Goal: Navigation & Orientation: Find specific page/section

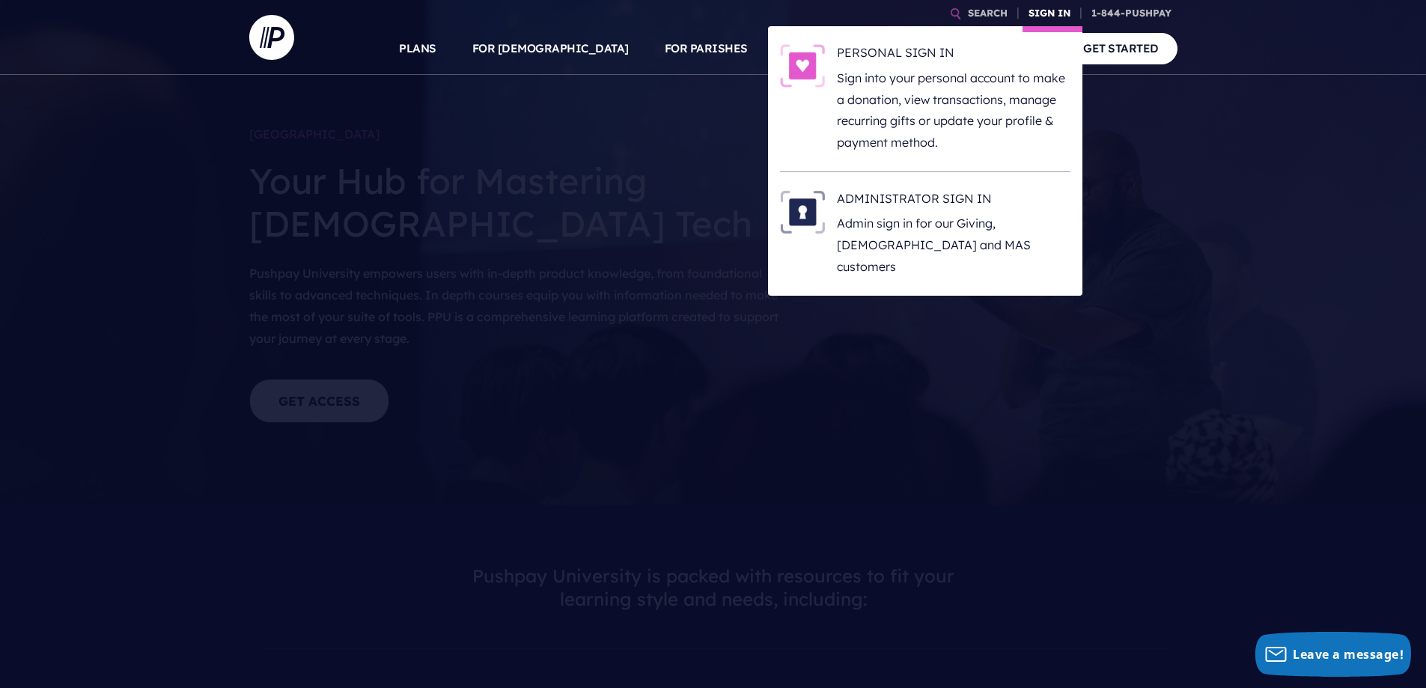
click at [1045, 10] on link "SIGN IN" at bounding box center [1049, 13] width 54 height 26
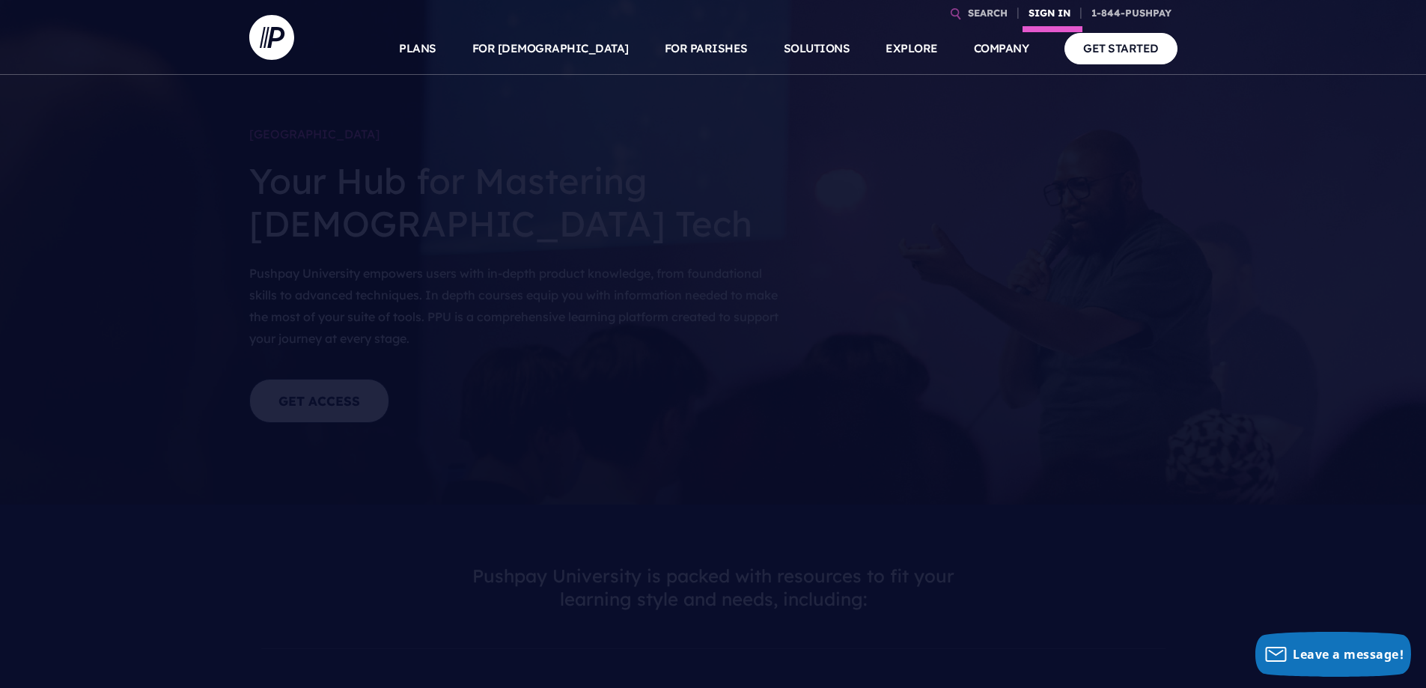
click at [1045, 10] on link "SIGN IN" at bounding box center [1049, 13] width 54 height 26
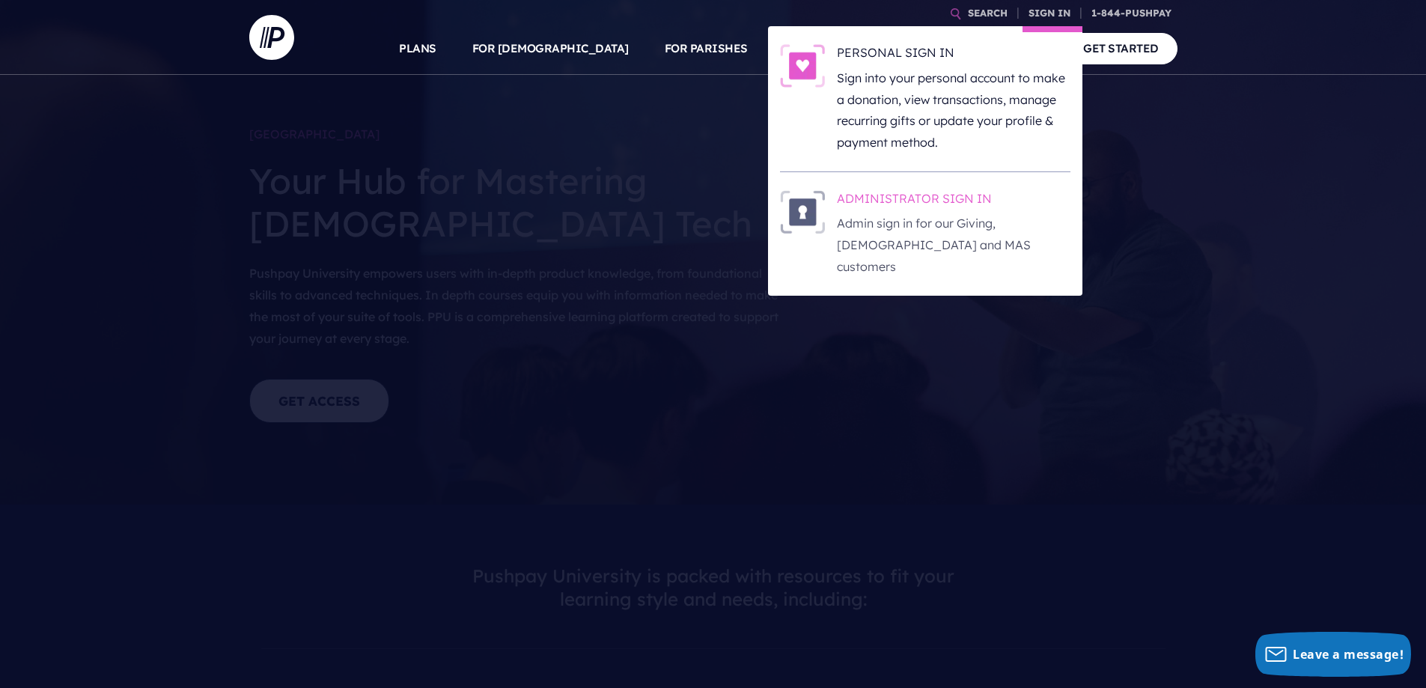
click at [915, 204] on h6 "ADMINISTRATOR SIGN IN" at bounding box center [954, 201] width 234 height 22
